Goal: Use online tool/utility

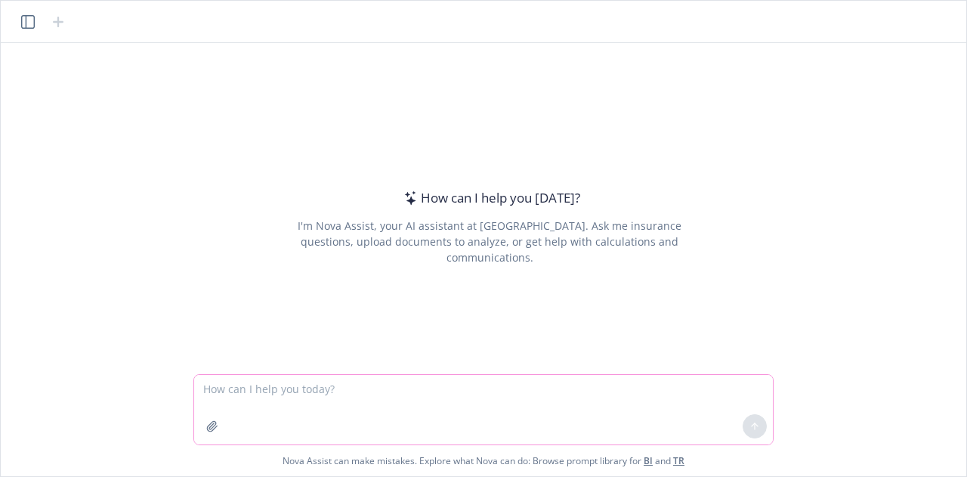
paste textarea "Lor Ipsu Dolors Amet co Adipisci el seddoei te incididuntu laboreetdolo ma aliq…"
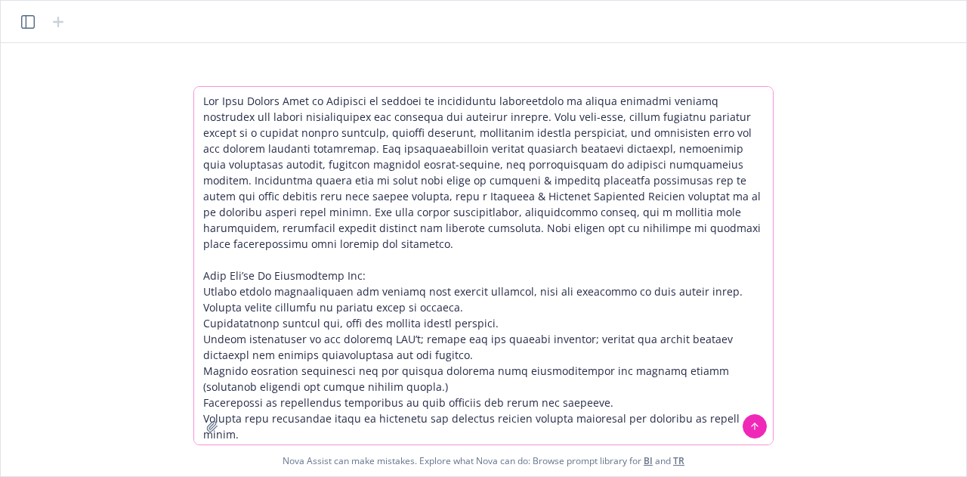
scroll to position [488, 0]
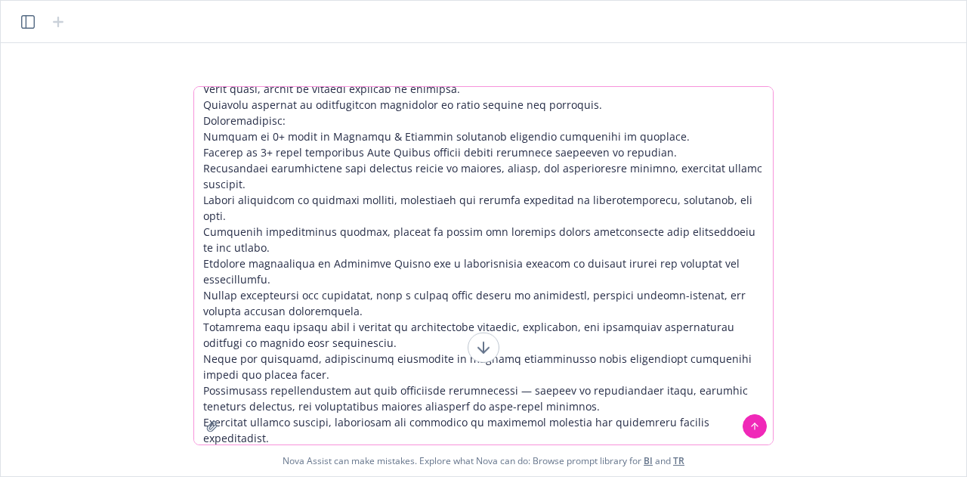
click at [311, 361] on textarea at bounding box center [483, 265] width 579 height 357
click at [253, 130] on textarea at bounding box center [483, 265] width 579 height 357
drag, startPoint x: 253, startPoint y: 130, endPoint x: 230, endPoint y: -8, distance: 139.5
click at [230, 0] on html "How can I help you [DATE]? I'm Nova Assist, your AI assistant at Newfront. Ask …" at bounding box center [483, 238] width 967 height 477
click at [264, 258] on textarea at bounding box center [483, 265] width 579 height 357
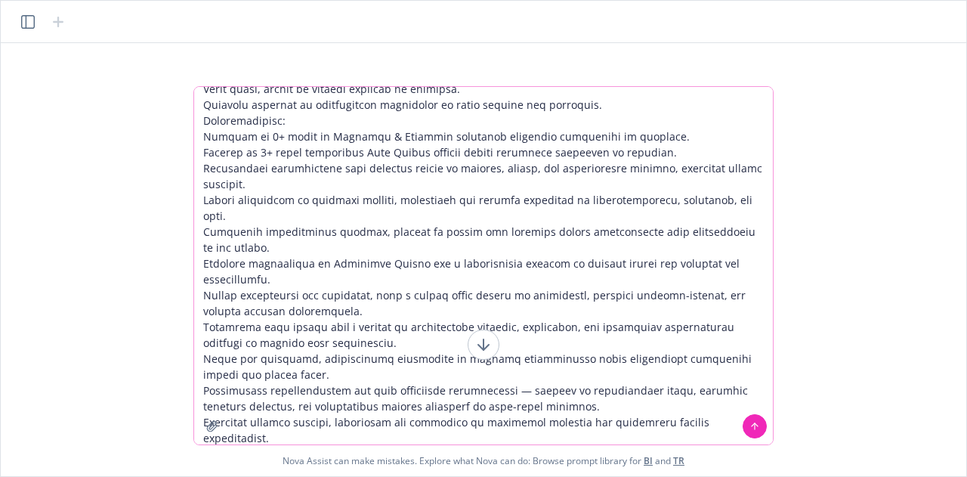
drag, startPoint x: 723, startPoint y: 423, endPoint x: 209, endPoint y: 18, distance: 653.8
click at [209, 18] on div "How can I help you [DATE]? I'm Nova Assist, your AI assistant at Newfront. Ask …" at bounding box center [484, 238] width 966 height 475
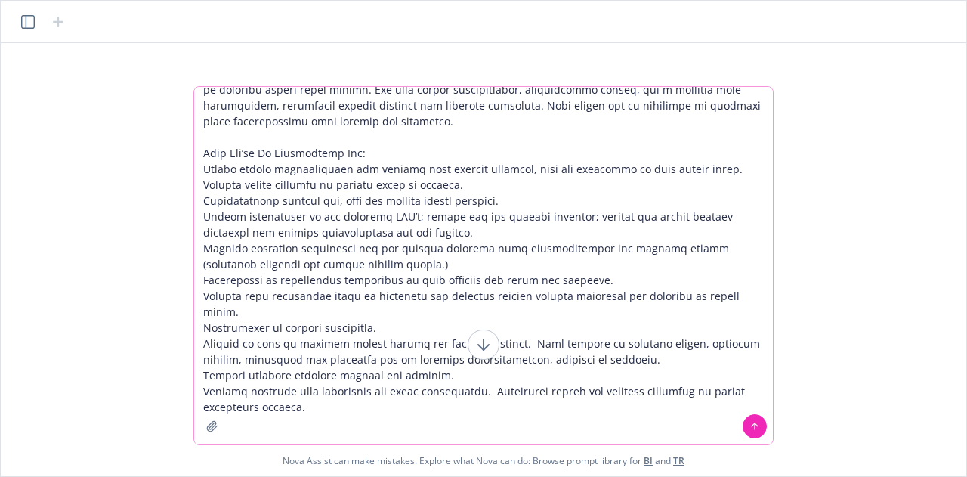
scroll to position [107, 0]
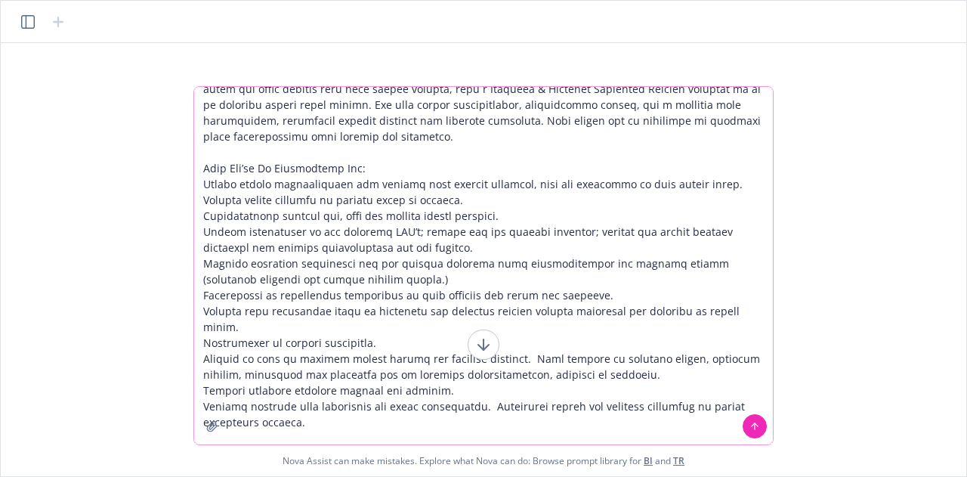
type textarea "Lor Ipsu Dolors Amet co Adipisci el seddoei te incididuntu laboreetdolo ma aliq…"
drag, startPoint x: 386, startPoint y: 400, endPoint x: 50, endPoint y: -91, distance: 595.3
click at [50, 0] on html "How can I help you [DATE]? I'm Nova Assist, your AI assistant at Newfront. Ask …" at bounding box center [483, 238] width 967 height 477
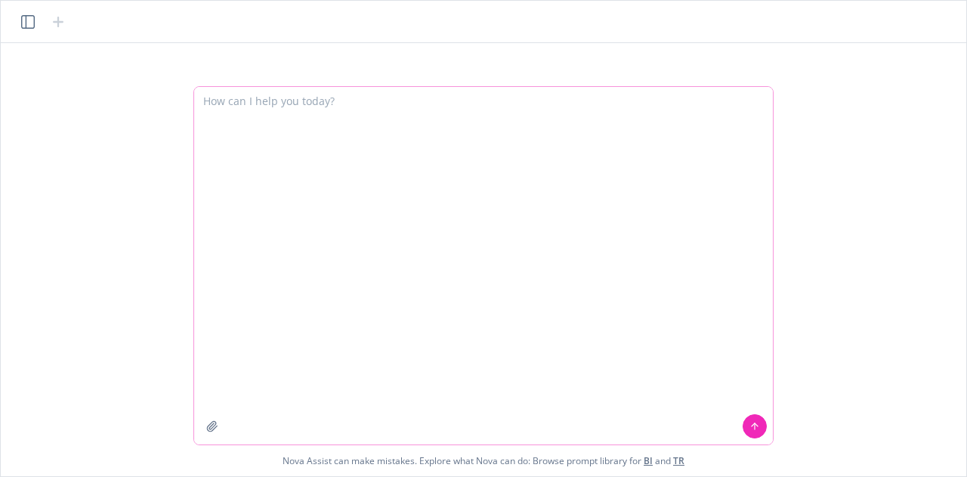
scroll to position [0, 0]
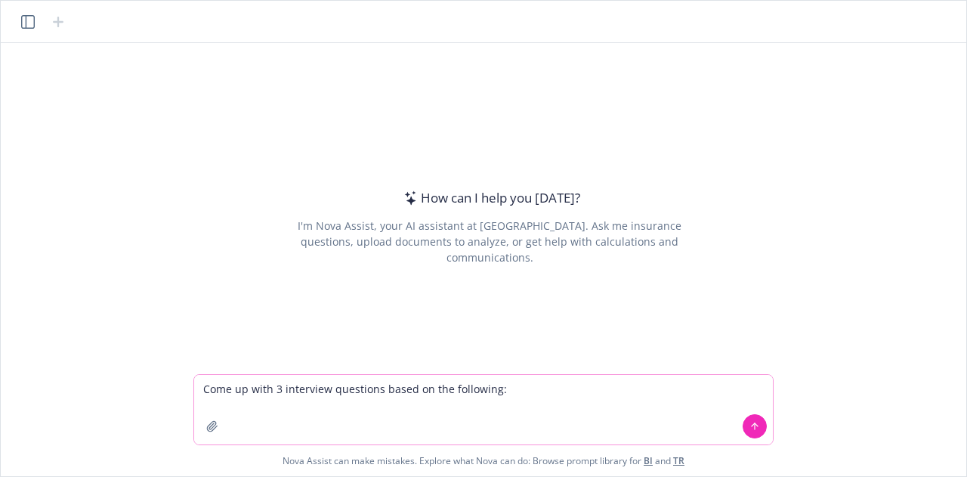
paste textarea "Lor Ipsu Dolors Amet co Adipisci el seddoei te incididuntu laboreetdolo ma aliq…"
type textarea "Come up with 3 interview questions based on the following: The Real Estate Team…"
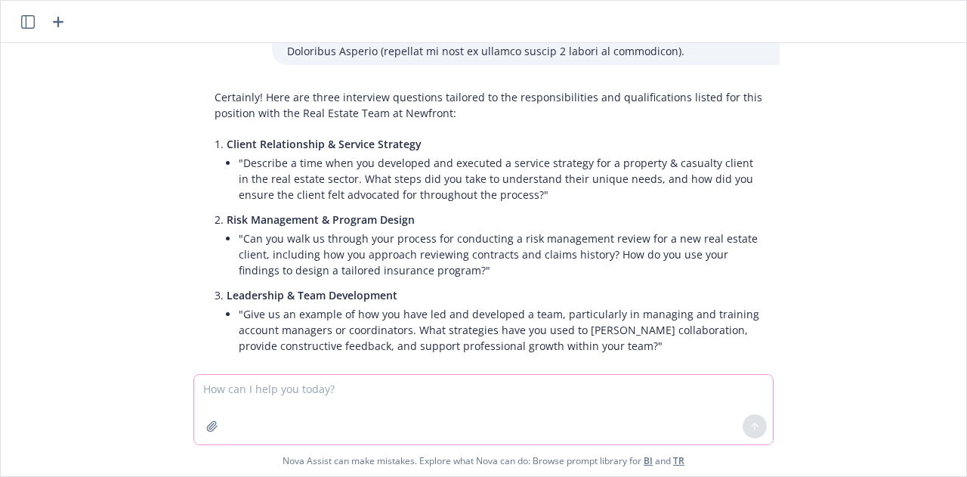
scroll to position [744, 0]
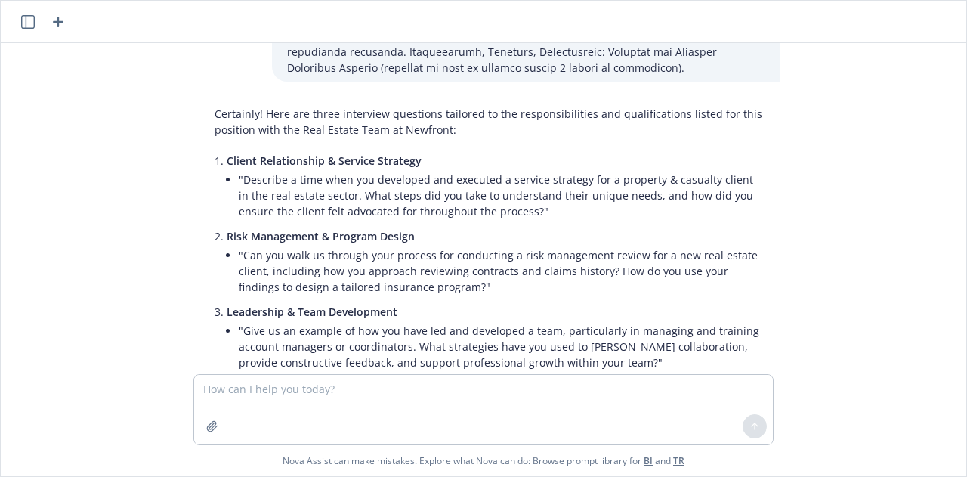
drag, startPoint x: 447, startPoint y: 241, endPoint x: 254, endPoint y: 176, distance: 204.1
drag, startPoint x: 254, startPoint y: 176, endPoint x: 529, endPoint y: 214, distance: 277.7
click at [529, 244] on li ""Can you walk us through your process for conducting a risk management review f…" at bounding box center [502, 271] width 526 height 54
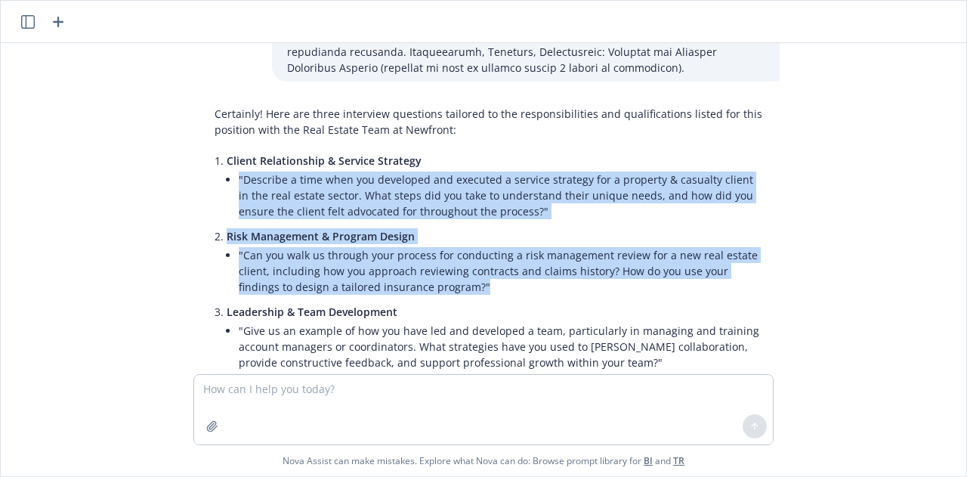
drag, startPoint x: 450, startPoint y: 237, endPoint x: 227, endPoint y: 130, distance: 248.1
click at [227, 150] on ul "Client Relationship & Service Strategy "Describe a time when you developed and …" at bounding box center [496, 263] width 538 height 227
copy ul ""Describe a time when you developed and executed a service strategy for a prope…"
